Goal: Check status: Check status

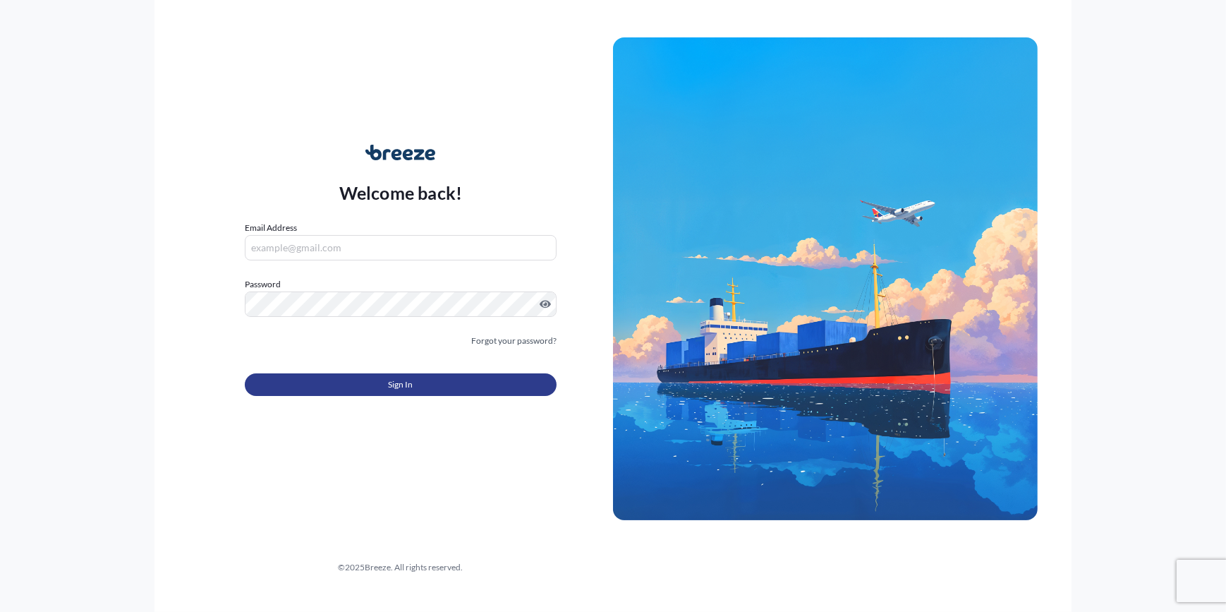
type input "[PERSON_NAME][EMAIL_ADDRESS][PERSON_NAME][DOMAIN_NAME]"
click at [439, 392] on button "Sign In" at bounding box center [401, 384] width 312 height 23
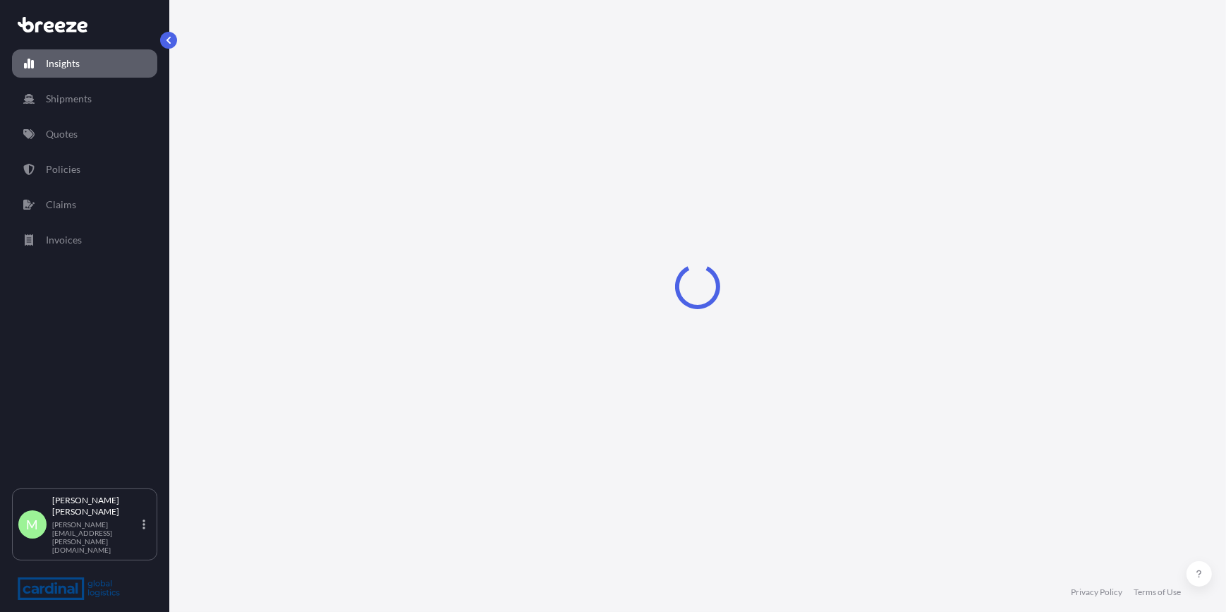
select select "2025"
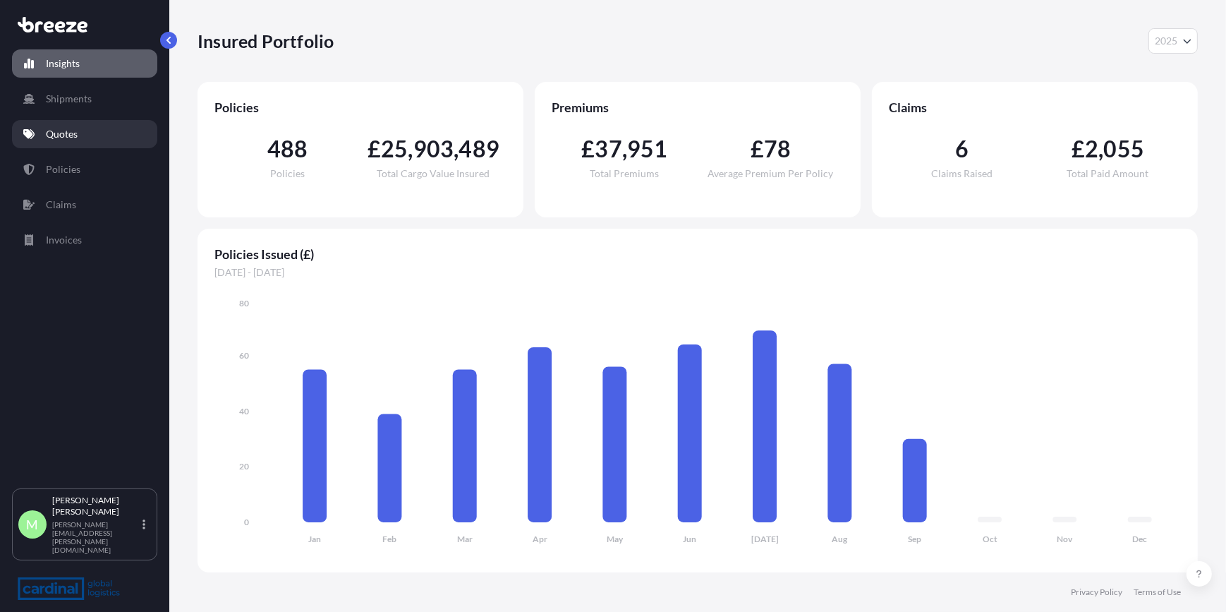
click at [49, 141] on link "Quotes" at bounding box center [84, 134] width 145 height 28
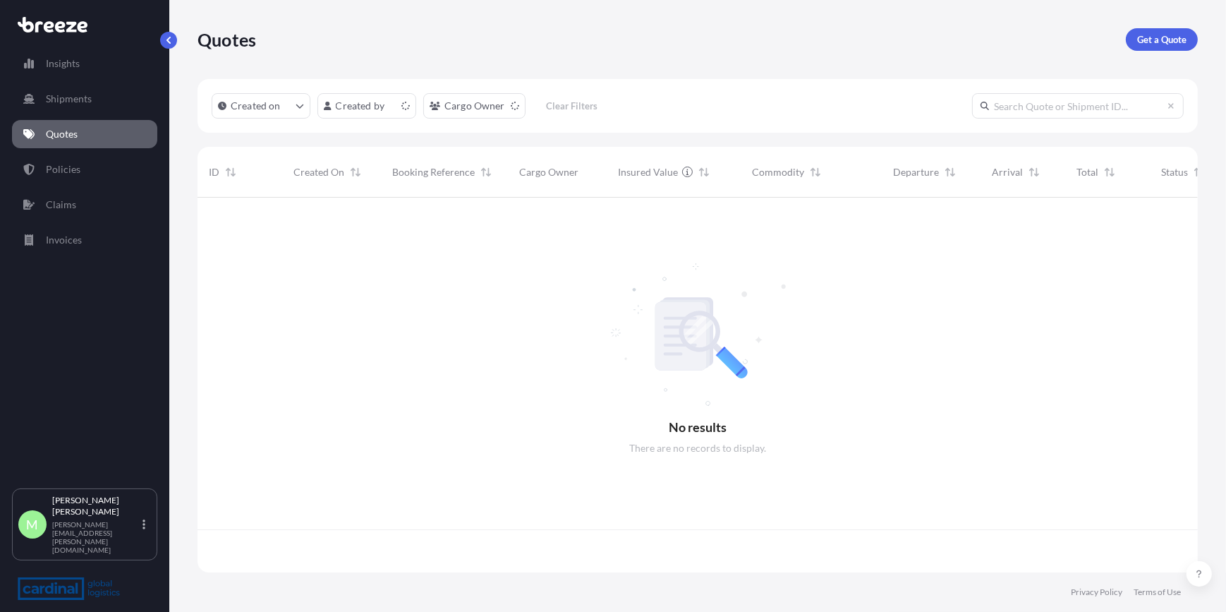
scroll to position [372, 990]
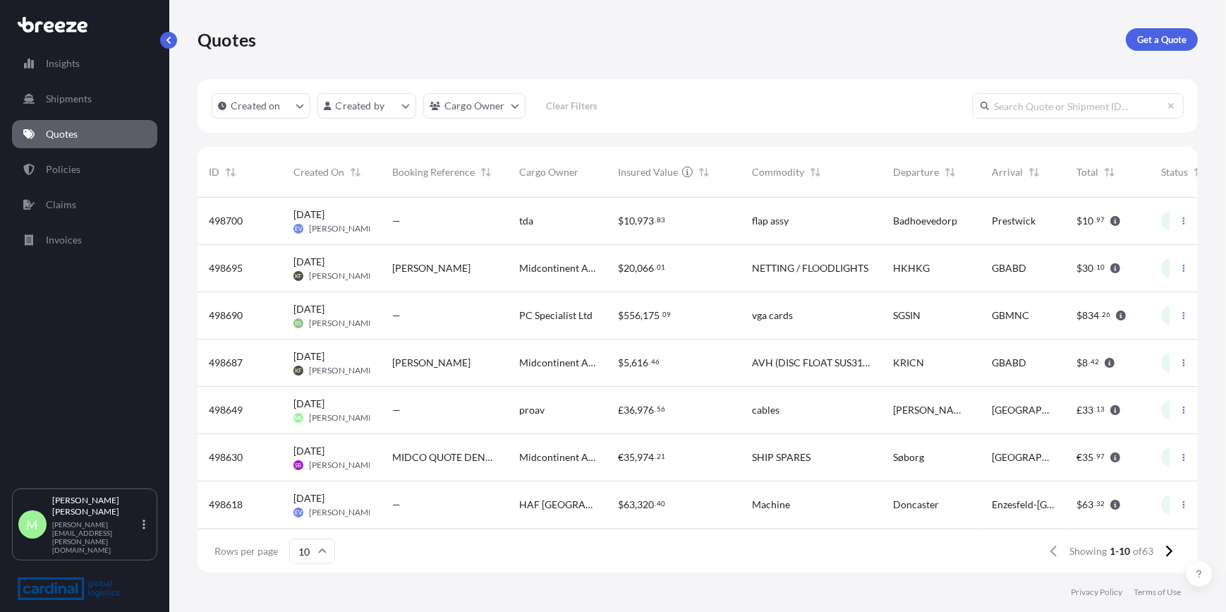
click at [437, 401] on div "—" at bounding box center [444, 410] width 127 height 47
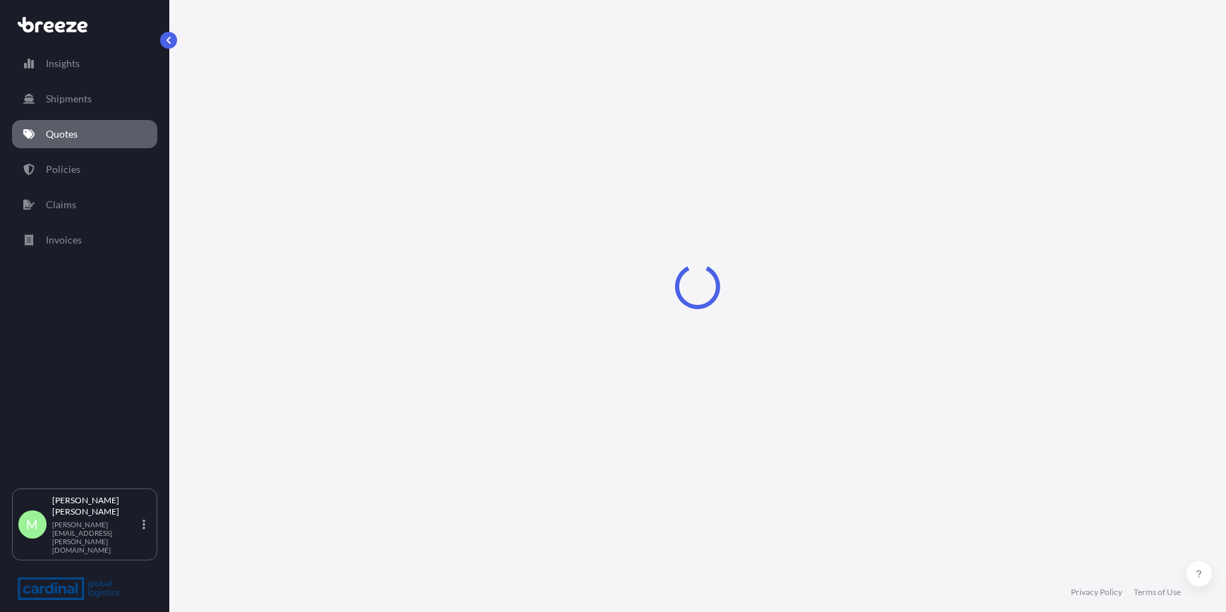
select select "Road"
select select "1"
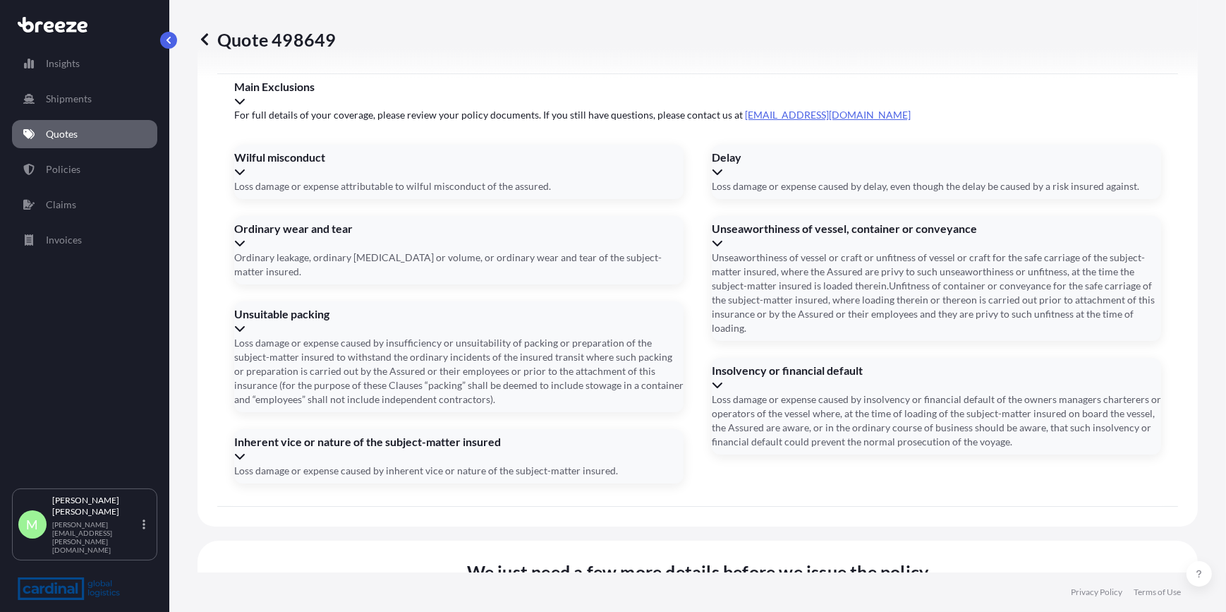
scroll to position [1627, 0]
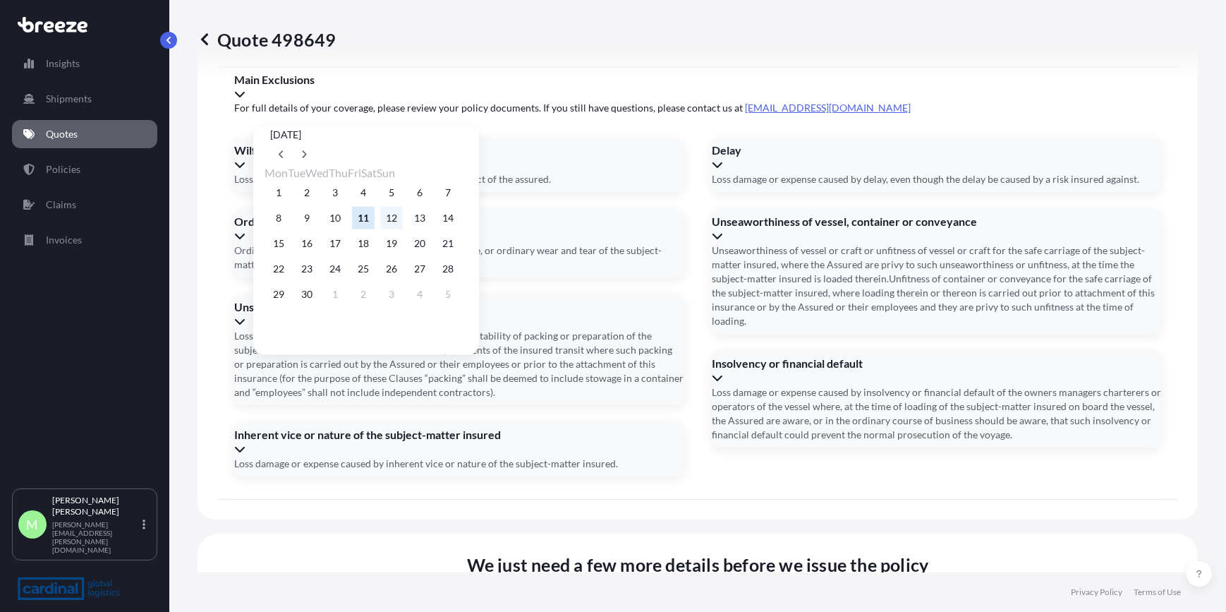
click at [403, 214] on button "12" at bounding box center [391, 218] width 23 height 23
type input "[DATE]"
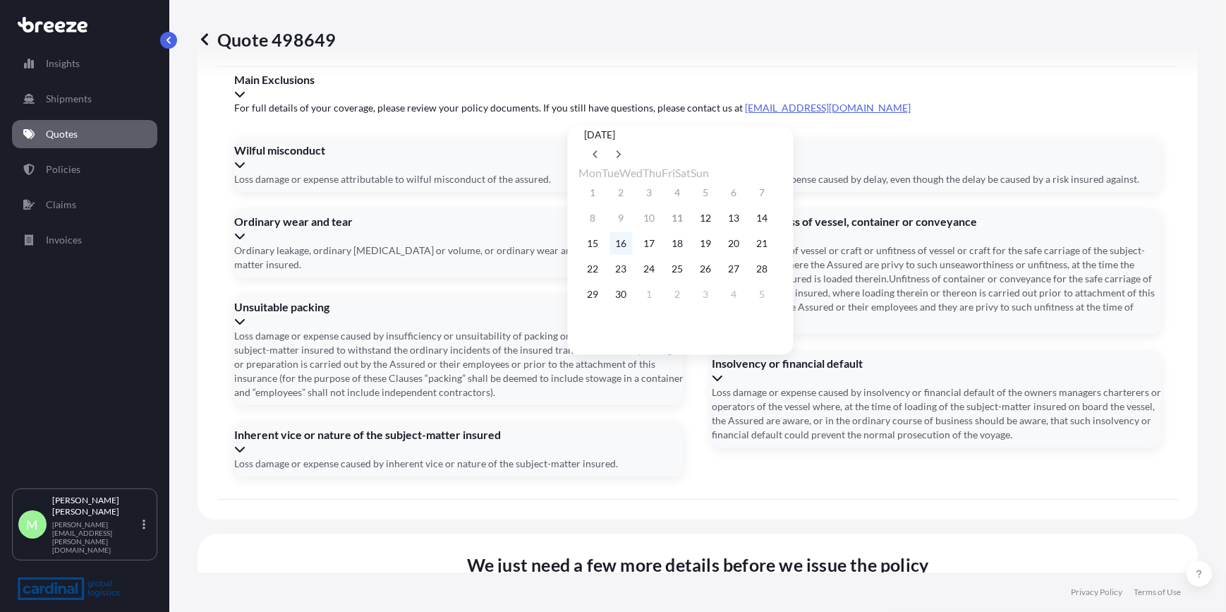
click at [626, 250] on button "16" at bounding box center [621, 243] width 23 height 23
type input "[DATE]"
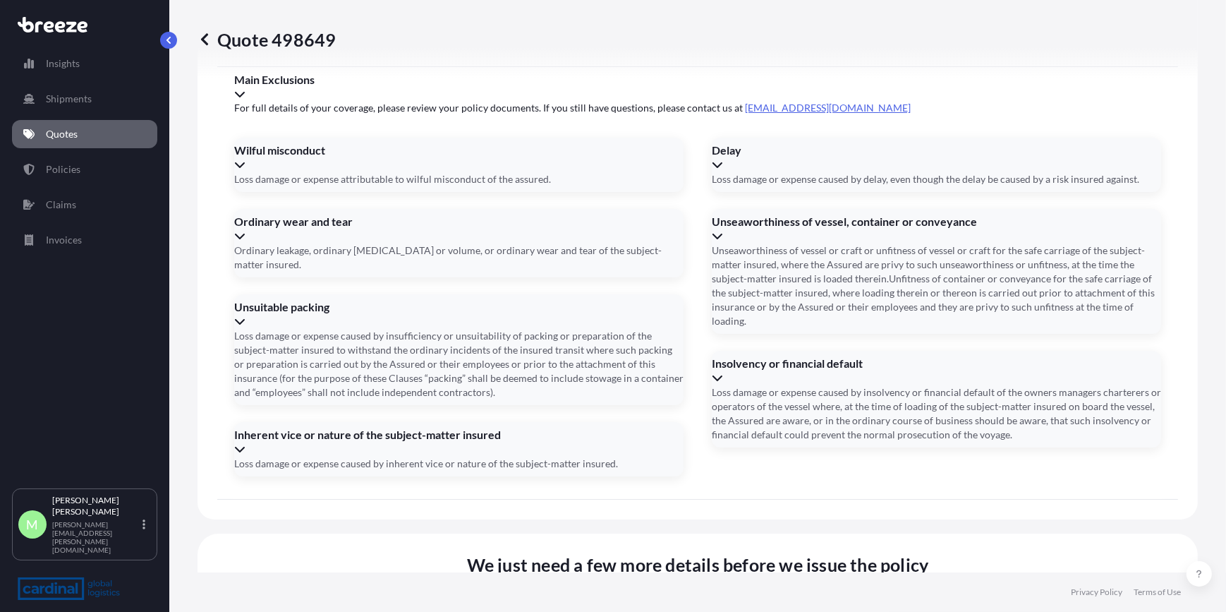
type input "2RER5090009"
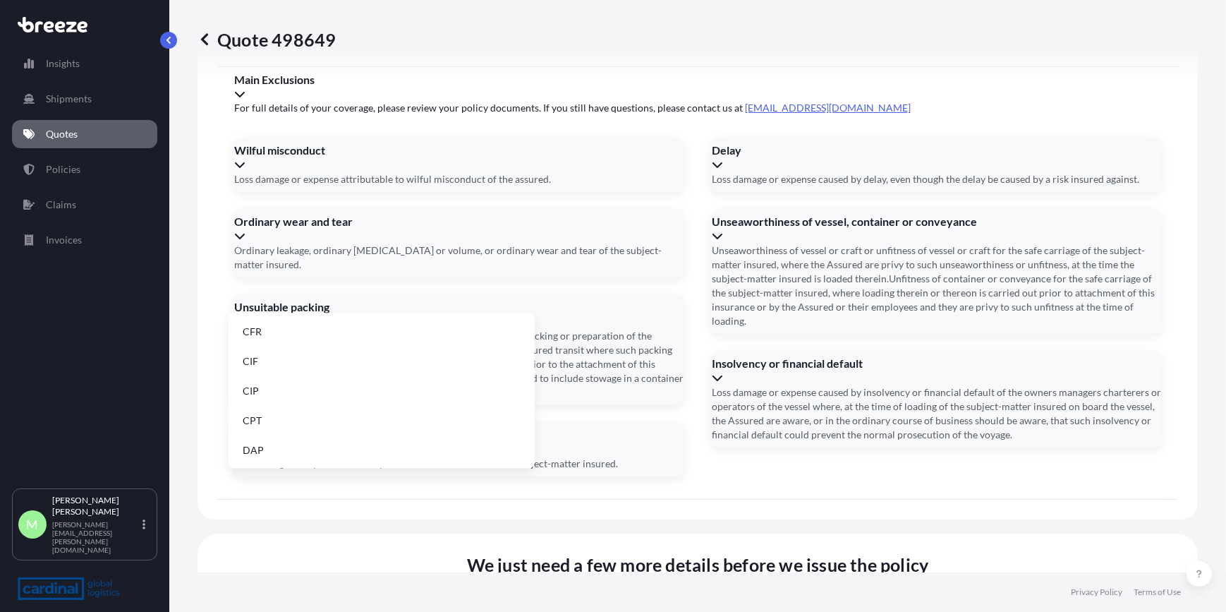
click at [292, 415] on li "EXW" at bounding box center [381, 411] width 295 height 27
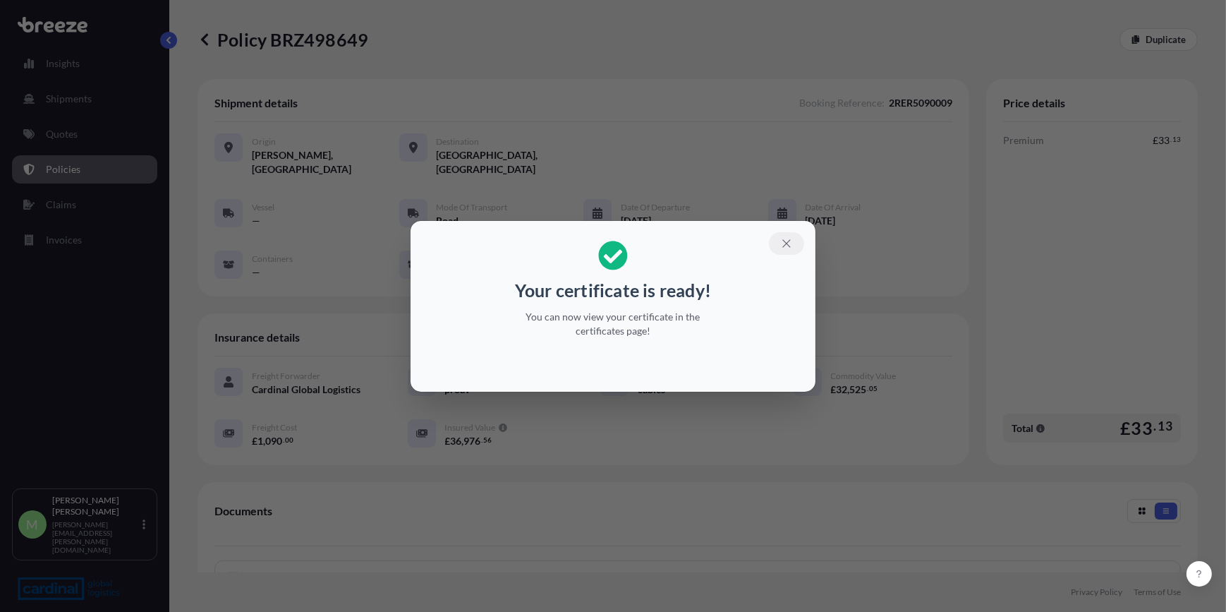
click at [783, 241] on icon "button" at bounding box center [786, 243] width 13 height 13
